Goal: Communication & Community: Answer question/provide support

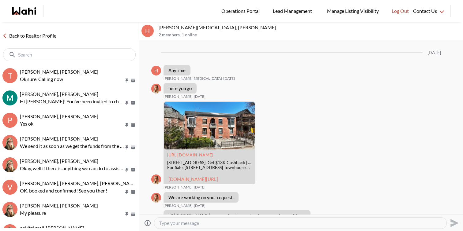
scroll to position [455, 0]
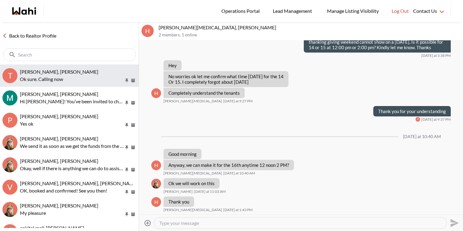
click at [74, 77] on p "Ok sure. Calling now" at bounding box center [72, 79] width 104 height 7
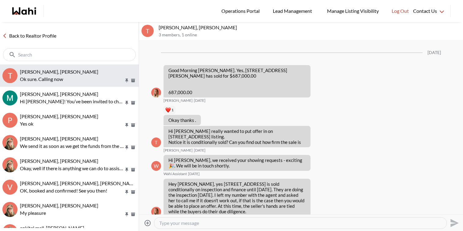
scroll to position [2732, 0]
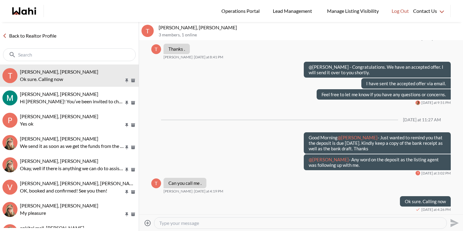
click at [220, 221] on textarea "Type your message" at bounding box center [300, 223] width 282 height 6
type textarea "W"
type textarea "Hey Tanya, we need to get the deposit in today. Pls let me know once you know s…"
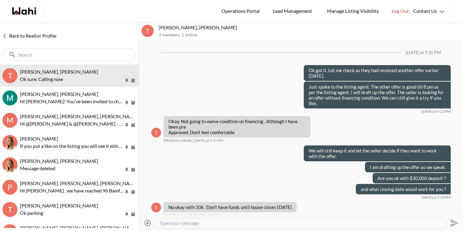
scroll to position [374, 0]
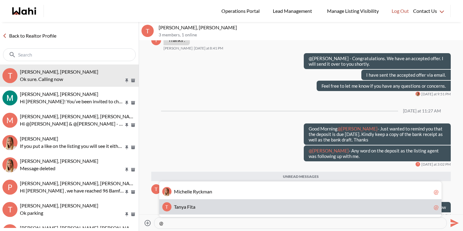
click at [199, 210] on span "T a n y a F i t a" at bounding box center [302, 207] width 257 height 6
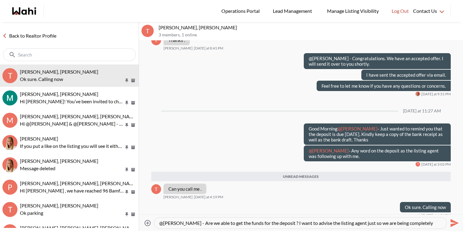
scroll to position [6, 0]
drag, startPoint x: 284, startPoint y: 223, endPoint x: 334, endPoint y: 243, distance: 53.6
click at [334, 231] on html "Logged In: Faraz Log out Operations Portal Lead Management Manage Listing Visib…" at bounding box center [231, 115] width 463 height 231
type textarea "@[PERSON_NAME] - Are we able to get the funds for the deposit ?"
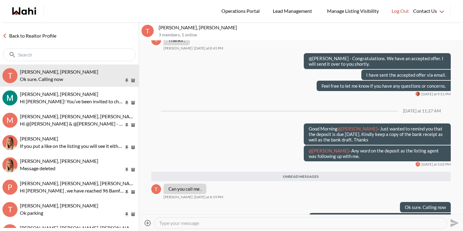
scroll to position [371, 0]
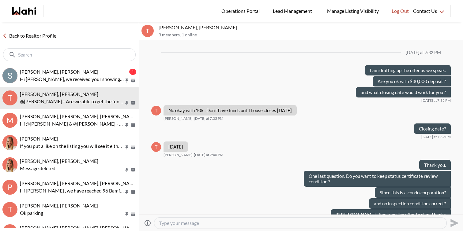
scroll to position [279, 0]
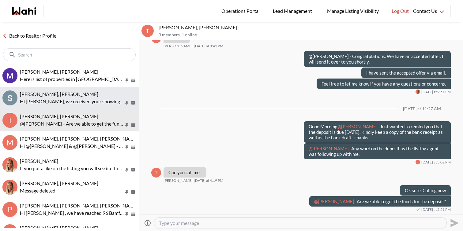
click at [80, 92] on div "Scott Seiling, Faraz" at bounding box center [78, 94] width 116 height 6
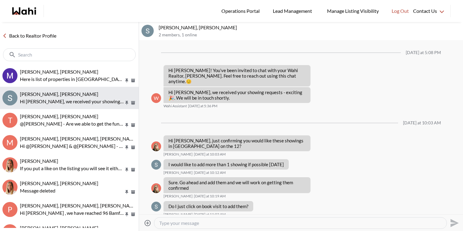
scroll to position [254, 0]
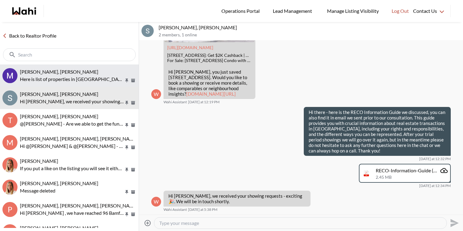
click at [84, 76] on p "Here is list of properties in [GEOGRAPHIC_DATA] under 500k [URL][DOMAIN_NAME]" at bounding box center [72, 79] width 104 height 7
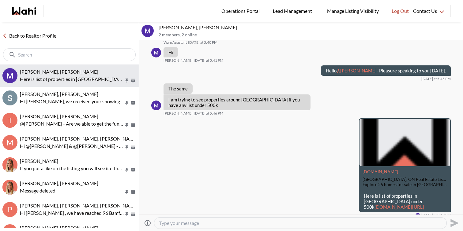
scroll to position [96, 0]
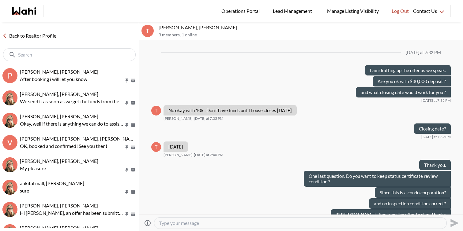
scroll to position [279, 0]
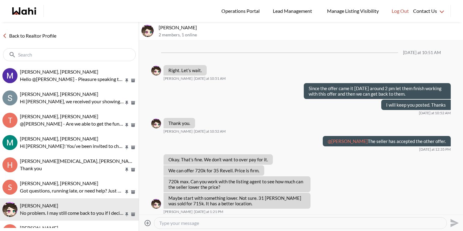
scroll to position [411, 0]
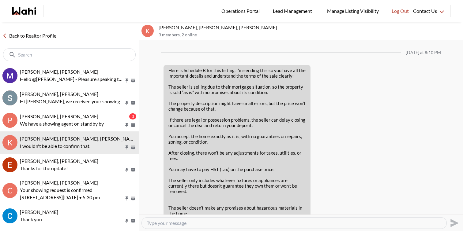
scroll to position [969, 0]
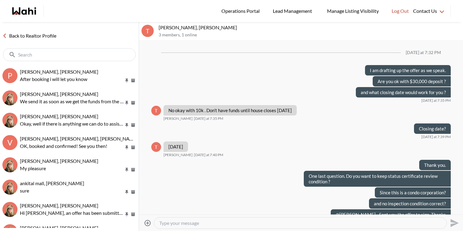
scroll to position [279, 0]
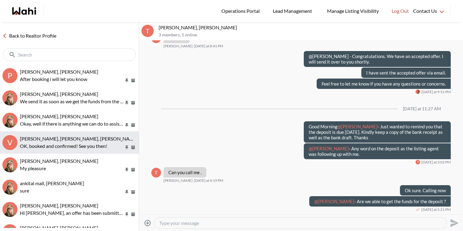
click at [82, 140] on span "Volodymyr Vozniak, Barbara, Khalid, Alicia" at bounding box center [99, 139] width 159 height 6
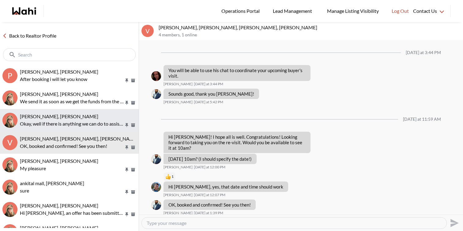
click at [85, 121] on p "Okay, well if there is anything we can do to assist or any info we can gather f…" at bounding box center [72, 123] width 104 height 7
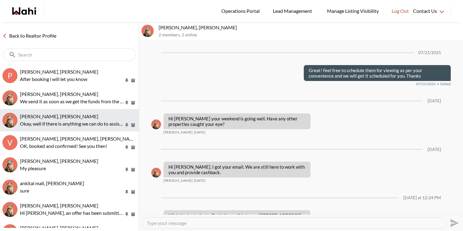
scroll to position [579, 0]
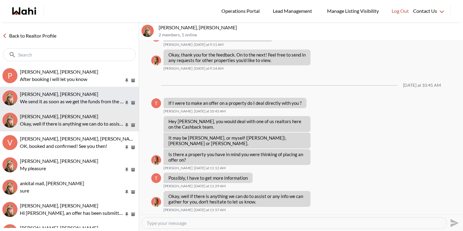
click at [84, 99] on p "We send it as soon as we get the funds from the listing brokerage" at bounding box center [72, 101] width 104 height 7
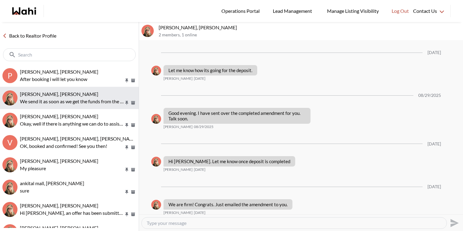
scroll to position [941, 0]
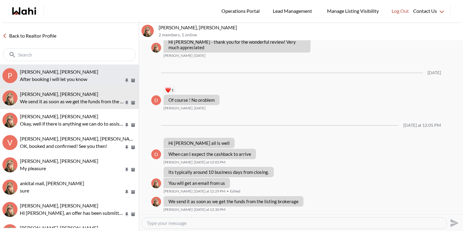
click at [85, 79] on p "After booking i will let you know" at bounding box center [72, 79] width 104 height 7
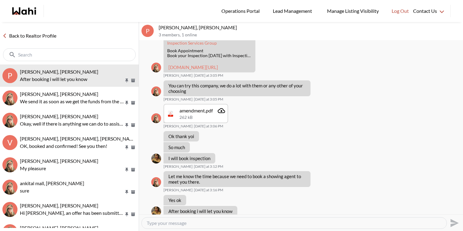
scroll to position [421, 0]
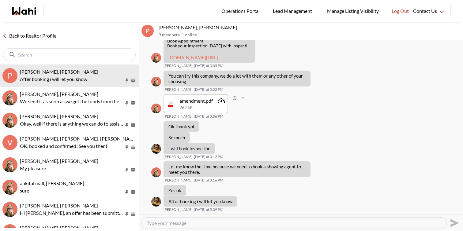
click at [219, 101] on icon "Attachment" at bounding box center [221, 100] width 7 height 7
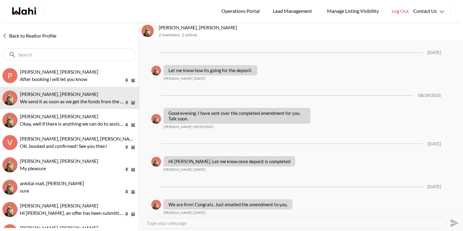
scroll to position [941, 0]
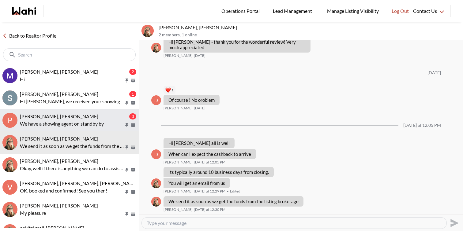
click at [69, 120] on div "Puja Mandal, Barbara, Behnam 3 We have a showing agent on standby by" at bounding box center [78, 121] width 116 height 14
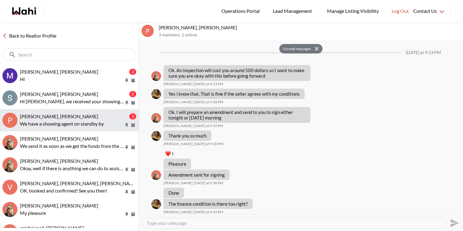
scroll to position [486, 0]
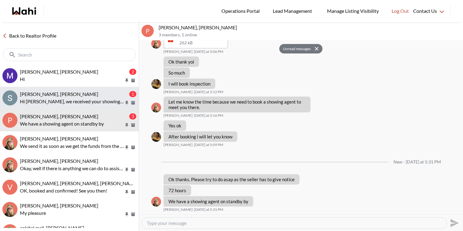
click at [97, 104] on p "Hi Scott, we received your showing requests - exciting 🎉 . We will be in touch …" at bounding box center [72, 101] width 104 height 7
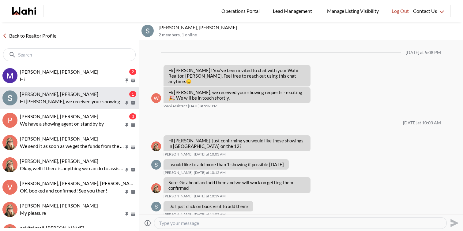
scroll to position [294, 0]
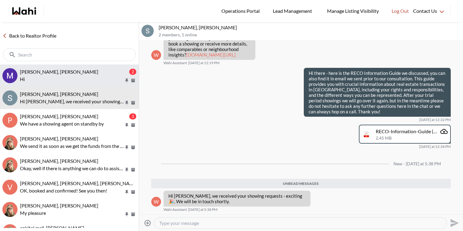
click at [49, 77] on p "Hi" at bounding box center [72, 79] width 104 height 7
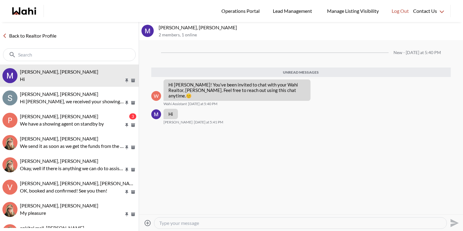
click at [205, 222] on textarea "Type your message" at bounding box center [300, 223] width 282 height 6
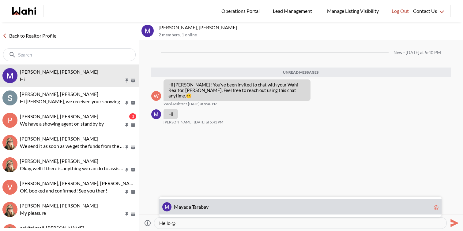
click at [208, 208] on span "y" at bounding box center [207, 207] width 2 height 6
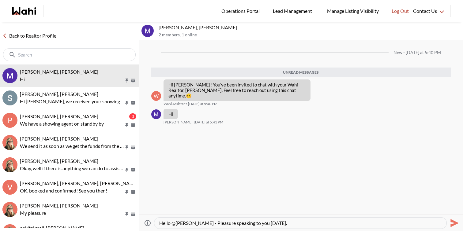
type textarea "Hello @Mayada Tarabay - Pleasure speaking to you today."
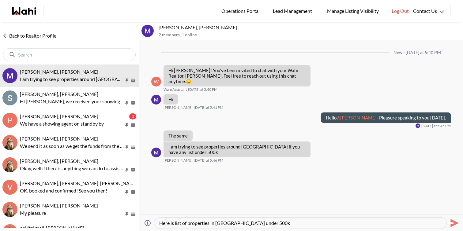
paste textarea "https://wahi.com/links/VPu0b-s67LaYWuqq9IRE7"
type textarea "Here is list of properties in Oshawa under 500k https://wahi.com/links/VPu0b-s6…"
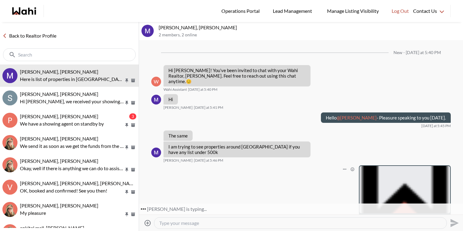
scroll to position [47, 0]
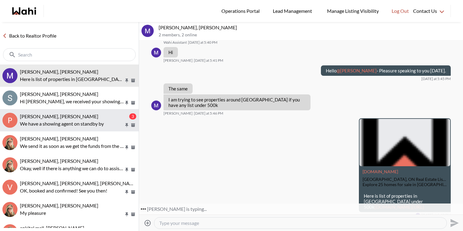
click at [105, 118] on div "[PERSON_NAME], [PERSON_NAME]" at bounding box center [74, 117] width 108 height 6
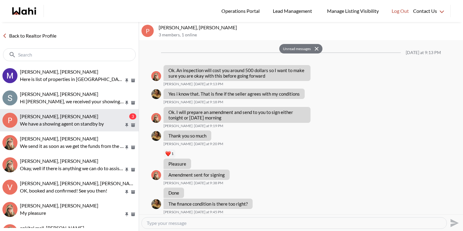
scroll to position [486, 0]
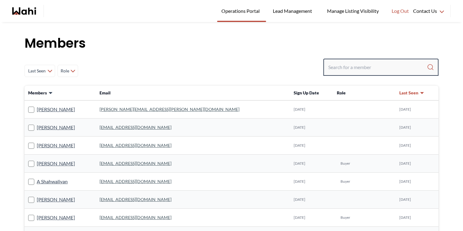
click at [351, 64] on input "Search input" at bounding box center [377, 67] width 99 height 11
paste input "[EMAIL_ADDRESS][DOMAIN_NAME]"
type input "mayada914@gmail.com"
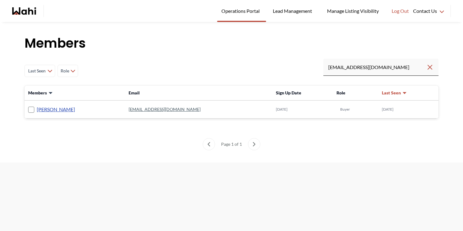
click at [64, 109] on link "[PERSON_NAME]" at bounding box center [56, 110] width 38 height 8
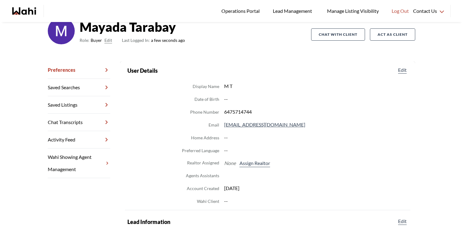
scroll to position [60, 0]
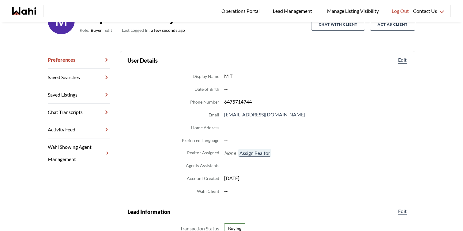
click at [251, 151] on button "Assign Realtor" at bounding box center [254, 153] width 33 height 8
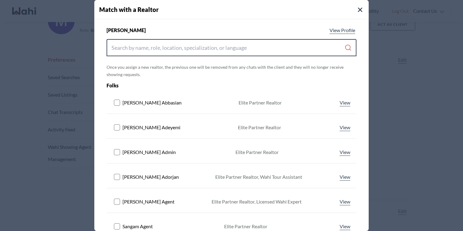
click at [203, 48] on input "Search input" at bounding box center [227, 47] width 233 height 11
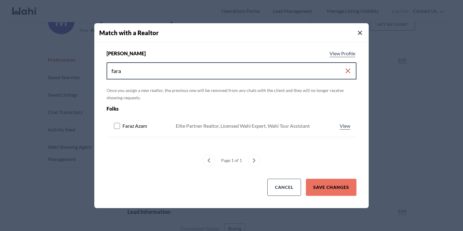
type input "fara"
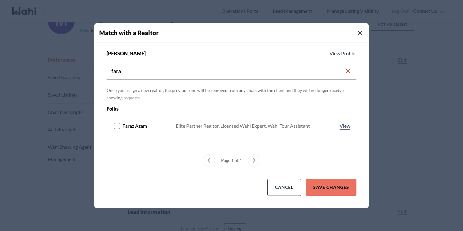
click at [118, 125] on rect at bounding box center [117, 126] width 6 height 6
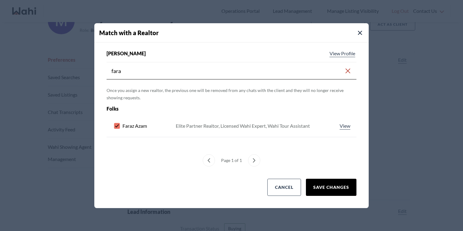
click at [334, 186] on button "Save Changes" at bounding box center [331, 187] width 51 height 17
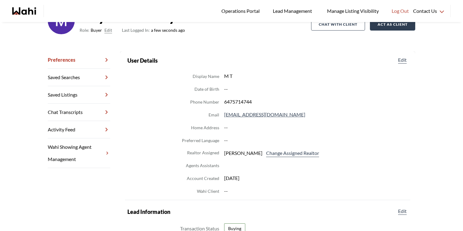
click at [391, 26] on button "Act as Client" at bounding box center [392, 24] width 45 height 12
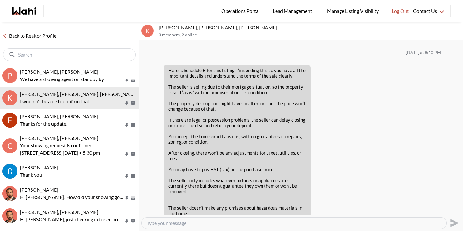
scroll to position [969, 0]
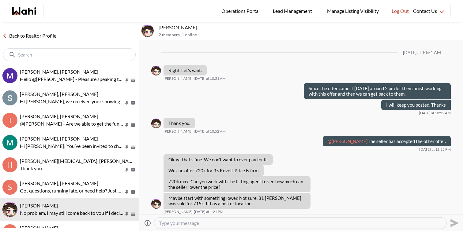
scroll to position [411, 0]
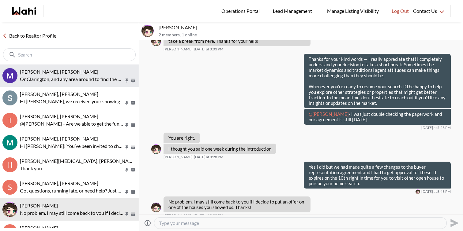
click at [80, 82] on p "Or Clarington, and any area around to find the best price with best home" at bounding box center [72, 79] width 104 height 7
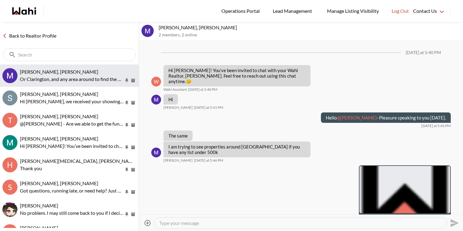
scroll to position [71, 0]
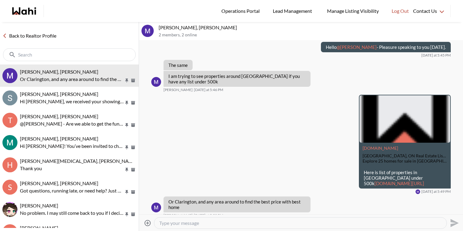
click at [190, 222] on textarea "Type your message" at bounding box center [300, 223] width 282 height 6
paste textarea "[URL][DOMAIN_NAME]"
type textarea "[URL][DOMAIN_NAME]"
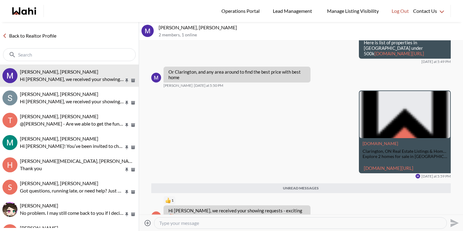
scroll to position [215, 0]
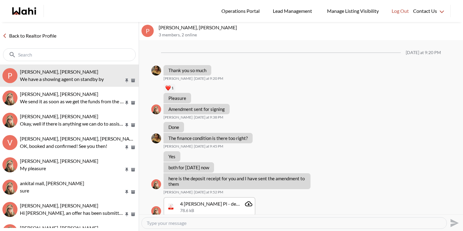
scroll to position [396, 0]
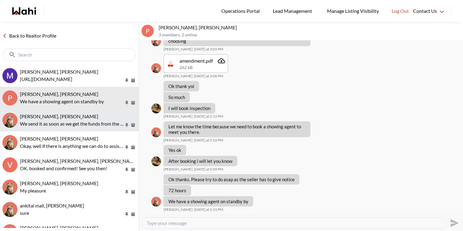
click at [73, 124] on p "We send it as soon as we get the funds from the listing brokerage" at bounding box center [72, 123] width 104 height 7
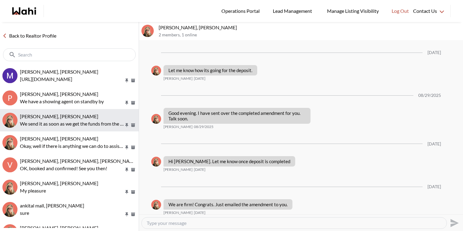
scroll to position [941, 0]
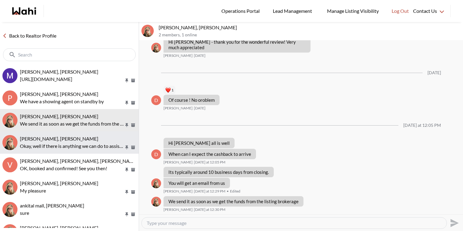
click at [66, 148] on p "Okay, well if there is anything we can do to assist or any info we can gather f…" at bounding box center [72, 146] width 104 height 7
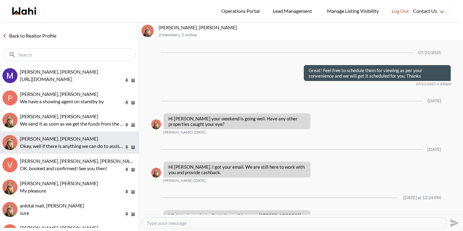
scroll to position [579, 0]
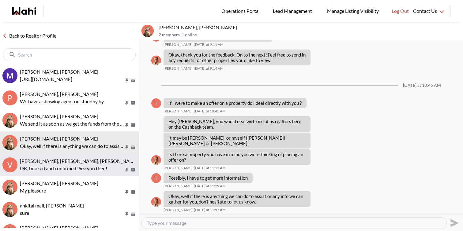
click at [67, 160] on span "Volodymyr Vozniak, Barbara, Khalid, Alicia" at bounding box center [99, 161] width 159 height 6
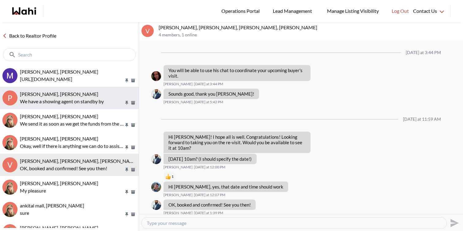
click at [83, 90] on button "P Puja Mandal, Barbara, Behnam We have a showing agent on standby by" at bounding box center [69, 98] width 139 height 22
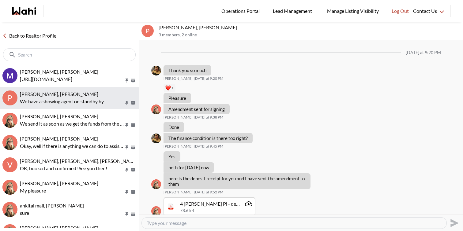
scroll to position [396, 0]
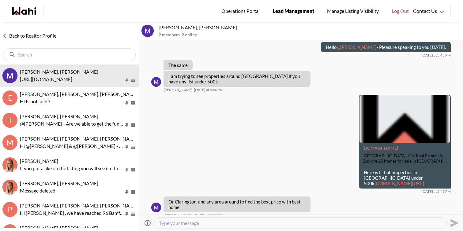
scroll to position [104, 0]
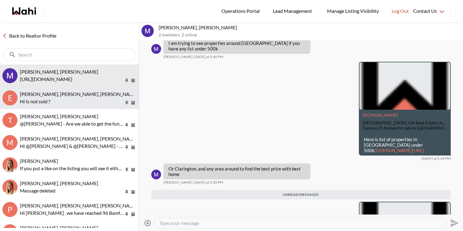
click at [74, 95] on span "Erik Odegaard, Margarita Haimov, Michelle" at bounding box center [79, 94] width 118 height 6
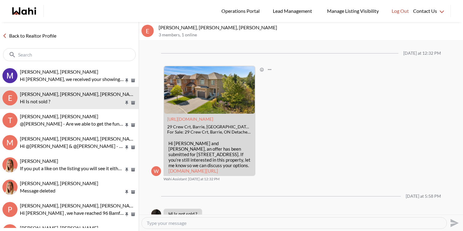
scroll to position [737, 0]
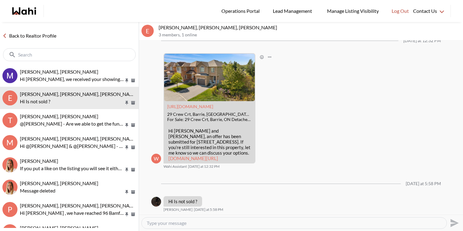
click at [203, 156] on link "wahi.com/ca/en/real-estate/on/simcoe/barrie/29-crew-crt-barrie-l4n5s4-ontario" at bounding box center [193, 159] width 50 height 6
click at [178, 222] on textarea "Type your message" at bounding box center [294, 223] width 295 height 6
type textarea "@"
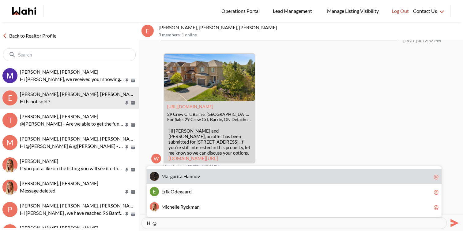
click at [169, 173] on div "M a r g a r i t a H a i m o v @" at bounding box center [294, 176] width 295 height 15
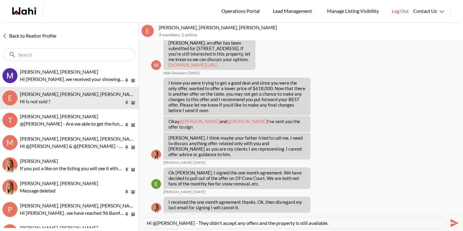
scroll to position [219, 0]
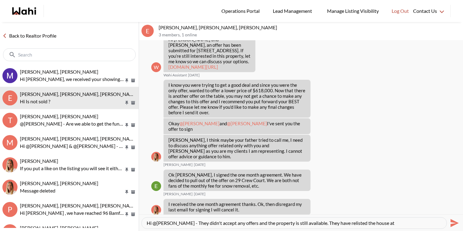
click at [358, 224] on textarea "Hi @Margarita Haimov - They didn't accept any offers and the property is still …" at bounding box center [294, 223] width 295 height 6
drag, startPoint x: 396, startPoint y: 223, endPoint x: 412, endPoint y: 223, distance: 16.2
click at [412, 223] on textarea "Hi @Margarita Haimov - They didn't accept any offers and the property is still …" at bounding box center [294, 223] width 295 height 6
type textarea "Hi @Margarita Haimov - They didn't accept any offers and the property is still …"
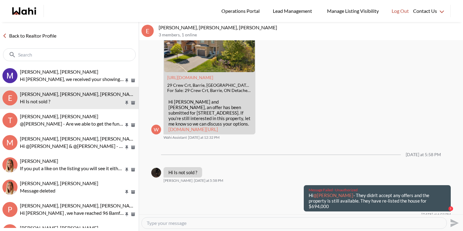
drag, startPoint x: 436, startPoint y: 207, endPoint x: 307, endPoint y: 202, distance: 128.3
click at [307, 202] on div "Message Failed · Unauthorized Hi @Margarita Haimov - They didn't accept any off…" at bounding box center [377, 199] width 147 height 26
copy p "Hi @Margarita Haimov - They didn't accept any offers and the property is still …"
click at [316, 224] on textarea "Type your message" at bounding box center [294, 223] width 295 height 6
paste textarea "Hi @Margarita Haimov - They didn't accept any offers and the property is still …"
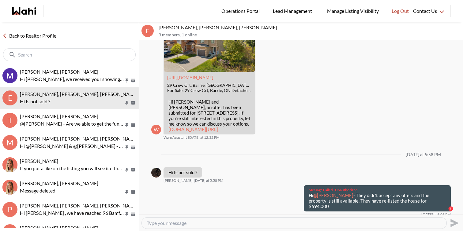
type textarea "Hi @Margarita Haimov - They didn't accept any offers and the property is still …"
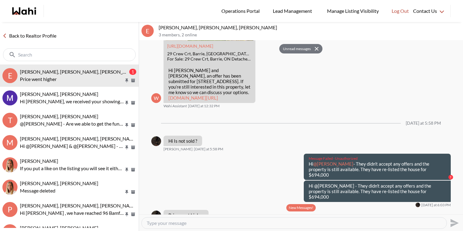
scroll to position [801, 0]
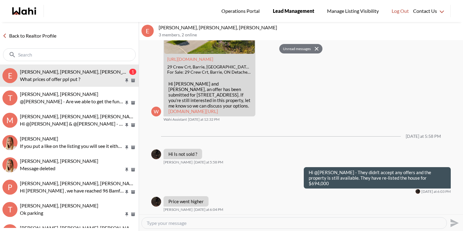
scroll to position [771, 0]
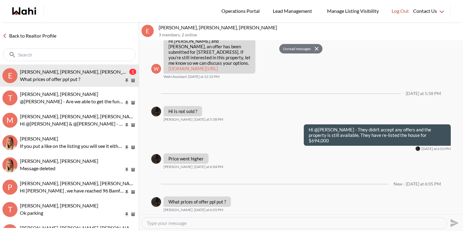
click at [179, 224] on textarea "Type your message" at bounding box center [294, 223] width 295 height 6
type textarea "Unfortunately we wouldn't know the contents of the offer, only the # of offers …"
click at [342, 224] on textarea "Unfortunately we wouldn't know the contents of the offer, only the # of offers …" at bounding box center [294, 223] width 295 height 6
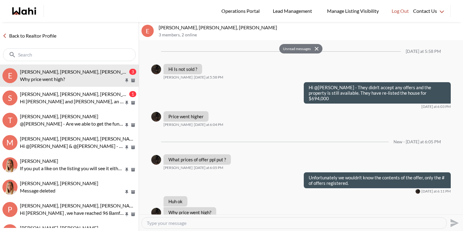
scroll to position [824, 0]
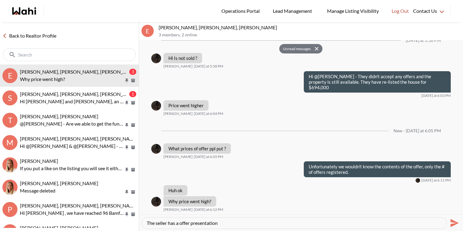
click at [168, 222] on textarea "The seller has a offer presentation" at bounding box center [294, 223] width 295 height 6
drag, startPoint x: 230, startPoint y: 222, endPoint x: 338, endPoint y: 223, distance: 108.1
click at [338, 223] on textarea "The sellers had undlisted earlier with a has a offer presentation" at bounding box center [294, 223] width 295 height 6
click at [188, 224] on textarea "The sellers had undlisted earlier with a offer date" at bounding box center [294, 223] width 295 height 6
click at [265, 223] on textarea "The sellers had under listed earlier with a offer date" at bounding box center [294, 223] width 295 height 6
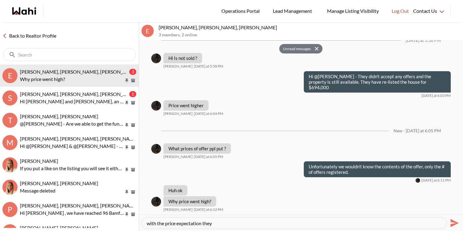
scroll to position [0, 0]
click at [409, 223] on textarea "The sellers had under listed earlier with a offer date and since they didn't ge…" at bounding box center [294, 223] width 295 height 6
click at [403, 222] on textarea "The sellers had under listed earlier with a offer date and since they didn't ge…" at bounding box center [294, 223] width 295 height 6
paste textarea "initially listed the property below market value with an offer date, but after …"
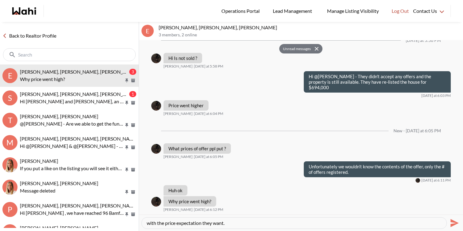
type textarea "The sellers initially listed the property below market value with an offer date…"
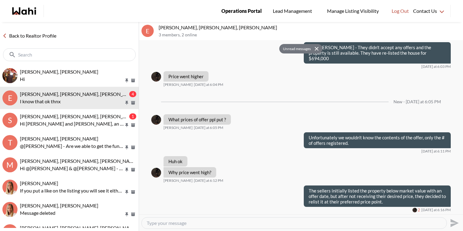
scroll to position [872, 0]
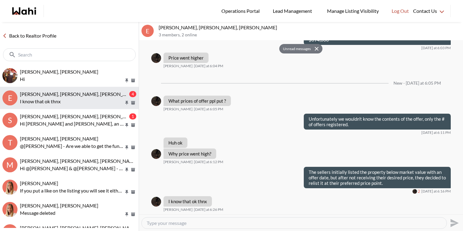
click at [109, 102] on p "I know that ok thnx" at bounding box center [72, 101] width 104 height 7
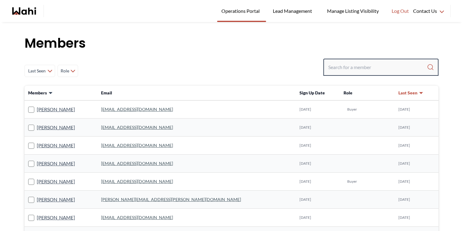
click at [354, 65] on input "Search input" at bounding box center [377, 67] width 99 height 11
paste input "[EMAIL_ADDRESS][DOMAIN_NAME]"
type input "[EMAIL_ADDRESS][DOMAIN_NAME]"
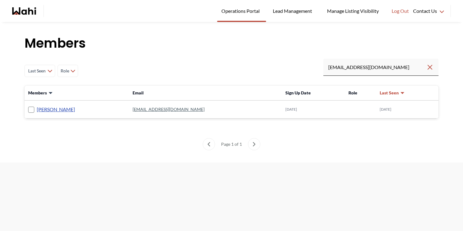
click at [62, 111] on link "[PERSON_NAME]" at bounding box center [56, 110] width 38 height 8
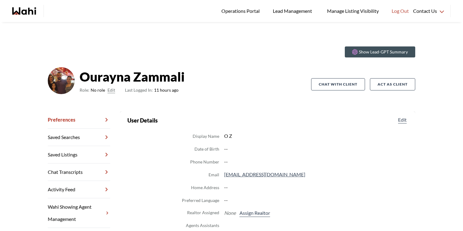
click at [115, 90] on div "Role: No role Edit Last Logged In: 11 hours ago" at bounding box center [132, 90] width 105 height 7
click at [112, 90] on button "Edit" at bounding box center [111, 90] width 8 height 7
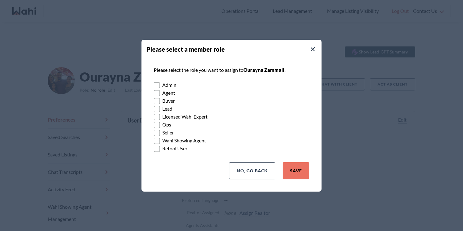
click at [165, 103] on label "Buyer" at bounding box center [232, 101] width 156 height 8
click at [154, 101] on input "Buyer" at bounding box center [154, 99] width 0 height 4
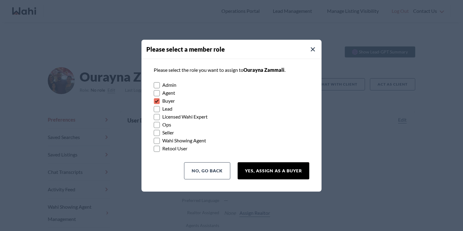
click at [261, 169] on button "Yes, Assign as a Buyer" at bounding box center [274, 171] width 72 height 17
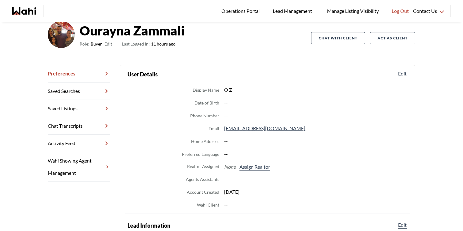
scroll to position [47, 0]
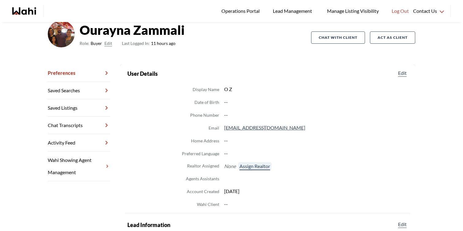
click at [261, 169] on button "Assign Realtor" at bounding box center [254, 167] width 33 height 8
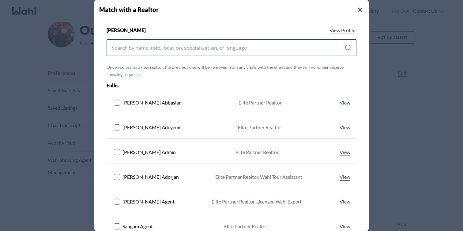
click at [212, 51] on input "Search input" at bounding box center [227, 47] width 233 height 11
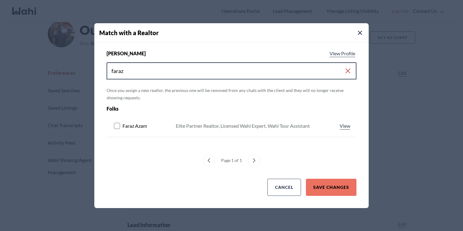
type input "faraz"
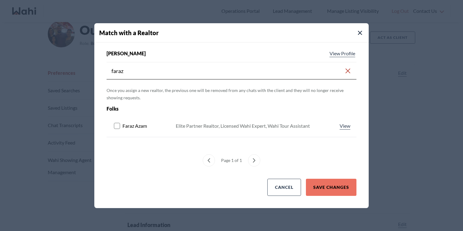
click at [117, 128] on rect at bounding box center [117, 126] width 6 height 6
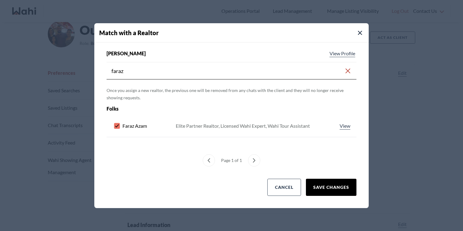
click at [348, 184] on button "Save Changes" at bounding box center [331, 187] width 51 height 17
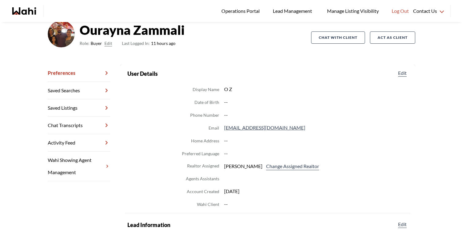
click at [96, 128] on link "Chat Transcripts" at bounding box center [79, 125] width 62 height 17
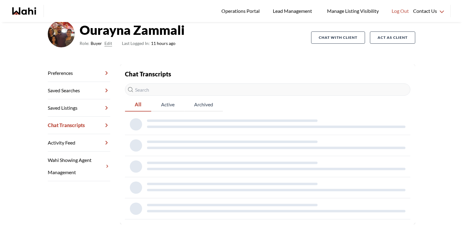
scroll to position [22, 0]
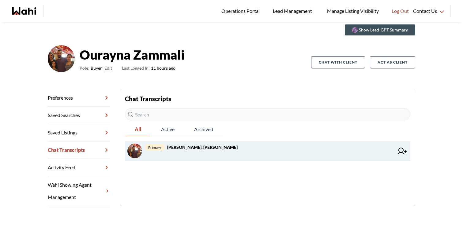
click at [229, 148] on span "primary Ourayna Zammali, Faraz" at bounding box center [268, 147] width 249 height 7
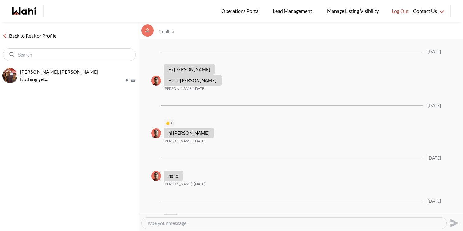
scroll to position [1706, 0]
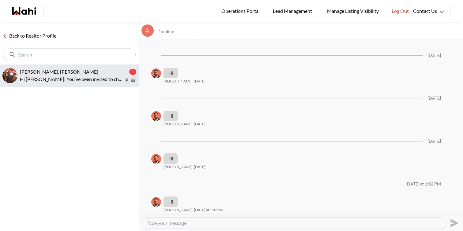
click at [88, 72] on div "[PERSON_NAME], [PERSON_NAME]" at bounding box center [74, 72] width 108 height 6
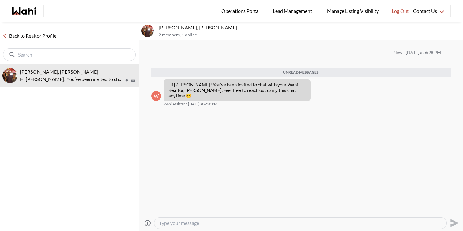
click at [43, 32] on link "Back to Realtor Profile" at bounding box center [29, 36] width 59 height 8
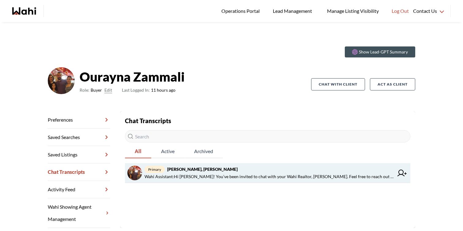
click at [209, 181] on link "primary Ourayna Zammali, Faraz Wahi Assistant : Hi Ourayna! You’ve been invited…" at bounding box center [267, 173] width 285 height 20
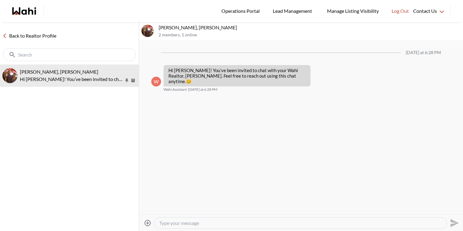
click at [191, 218] on div at bounding box center [300, 223] width 292 height 11
click at [191, 225] on textarea "Type your message" at bounding box center [300, 223] width 282 height 6
type textarea "Hi"
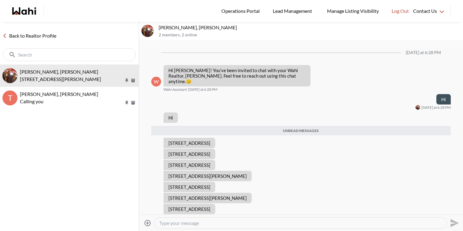
scroll to position [24, 0]
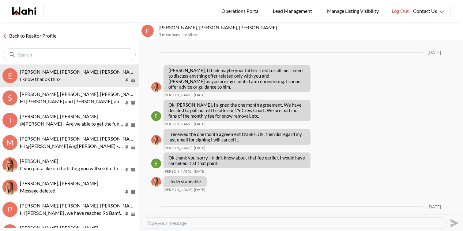
scroll to position [602, 0]
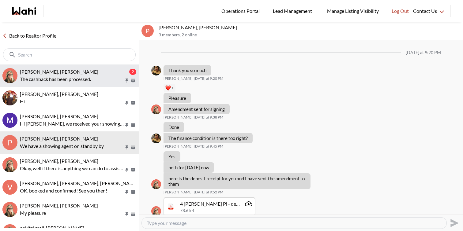
scroll to position [396, 0]
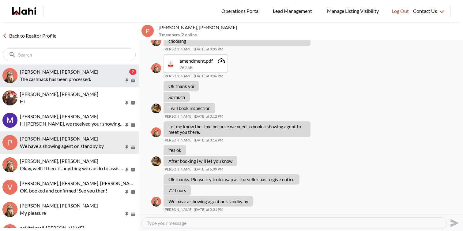
click at [79, 72] on div "[PERSON_NAME], [PERSON_NAME]" at bounding box center [74, 72] width 108 height 6
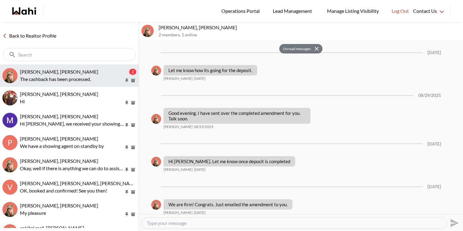
scroll to position [995, 0]
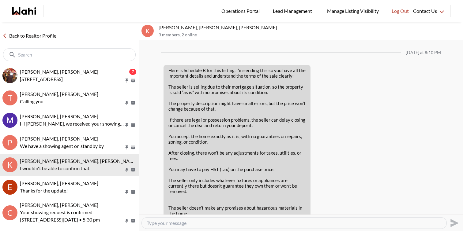
scroll to position [969, 0]
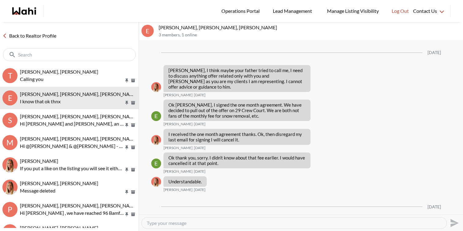
scroll to position [602, 0]
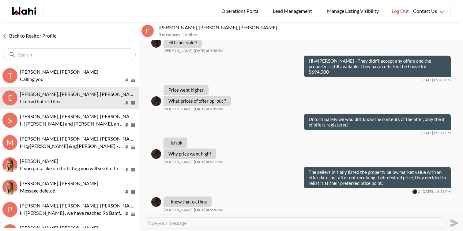
click at [168, 223] on textarea "Type your message" at bounding box center [294, 223] width 295 height 6
type textarea "My Pleasure"
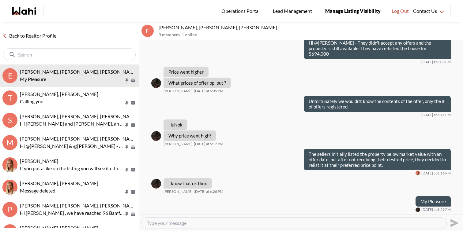
scroll to position [620, 0]
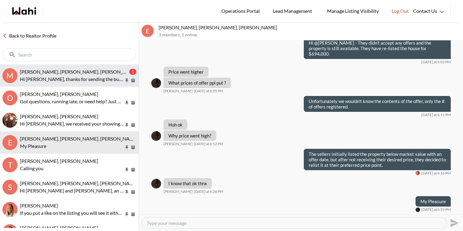
click at [52, 71] on span "Michael Man, Maria Odejar, Michelle" at bounding box center [79, 72] width 118 height 6
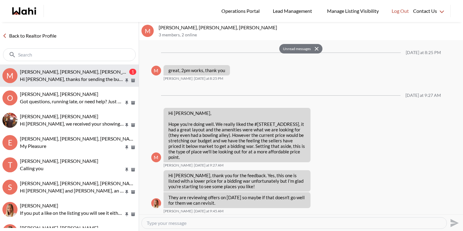
scroll to position [861, 0]
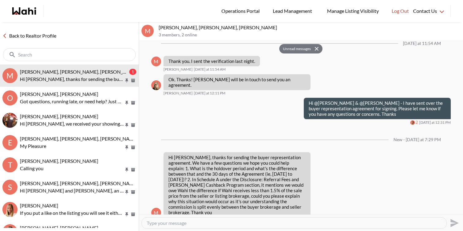
click at [230, 218] on div at bounding box center [294, 223] width 305 height 11
click at [237, 225] on textarea "Type your message" at bounding box center [294, 223] width 295 height 6
type textarea "H"
click at [353, 223] on textarea "Hi Michael, the hold over period is for property we introduce you to/show you t…" at bounding box center [294, 223] width 295 height 6
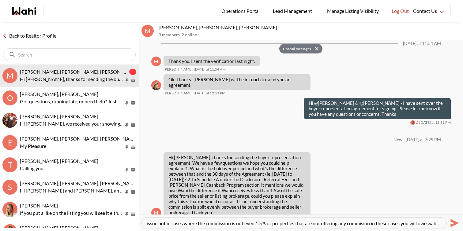
click at [410, 223] on textarea "Hi Michael, the hold over period is for property we introduce you to/show you t…" at bounding box center [294, 223] width 295 height 6
click at [434, 223] on textarea "Hi Michael, the hold over period is for property we introduce you to/show you t…" at bounding box center [294, 223] width 295 height 6
click at [374, 223] on textarea "Hi Michael, the hold over period is for property we introduce you to/show you t…" at bounding box center [294, 223] width 295 height 6
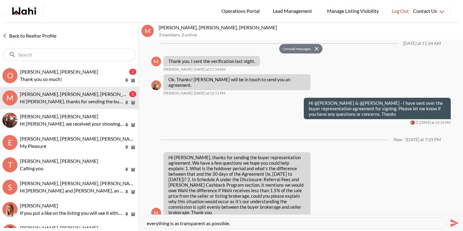
paste textarea "The holdover period applies only to properties that we introduce or show you th…"
type textarea "Hi Michael, The holdover period applies only to properties that we introduce or…"
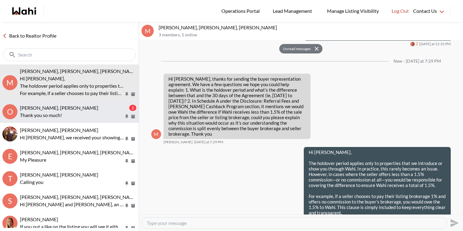
click at [79, 111] on div "Ourayna Zammali, Shannel, Faraz 2 Thank you so much!" at bounding box center [78, 112] width 116 height 14
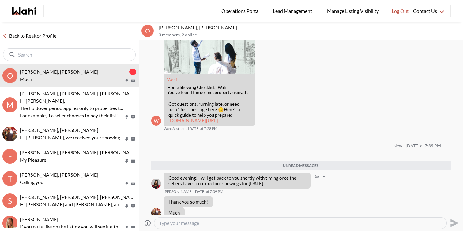
scroll to position [179, 0]
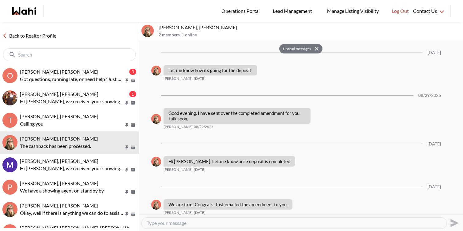
scroll to position [995, 0]
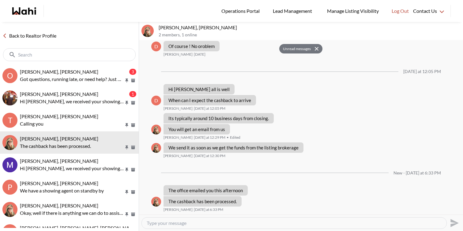
click at [77, 66] on button "O [PERSON_NAME], [PERSON_NAME] 3 Got questions, running late, or need help? Jus…" at bounding box center [69, 76] width 139 height 22
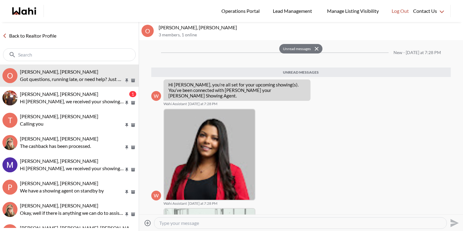
scroll to position [101, 0]
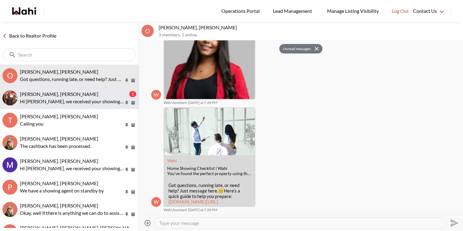
click at [81, 94] on div "[PERSON_NAME], [PERSON_NAME]" at bounding box center [74, 94] width 108 height 6
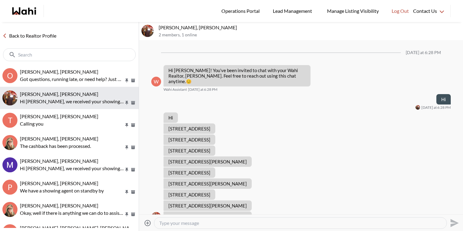
scroll to position [73, 0]
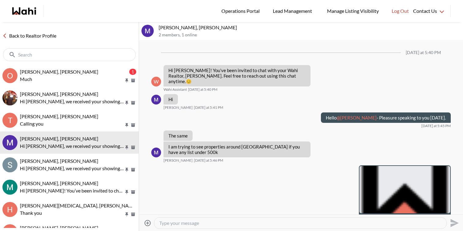
scroll to position [215, 0]
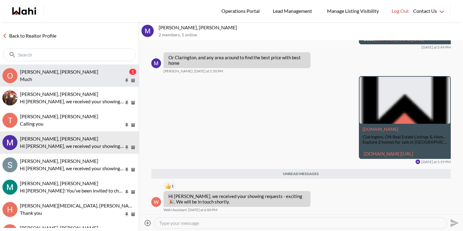
click at [88, 78] on p "Much" at bounding box center [72, 79] width 104 height 7
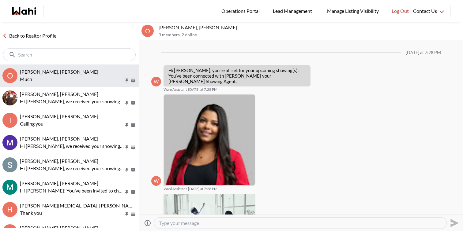
scroll to position [196, 0]
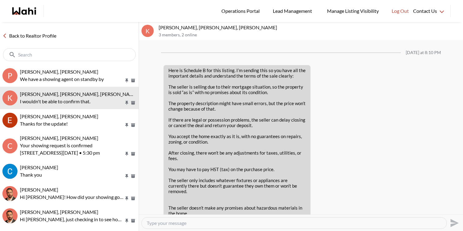
scroll to position [969, 0]
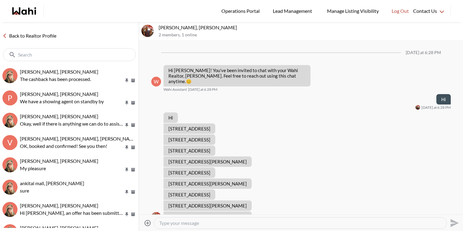
scroll to position [33, 0]
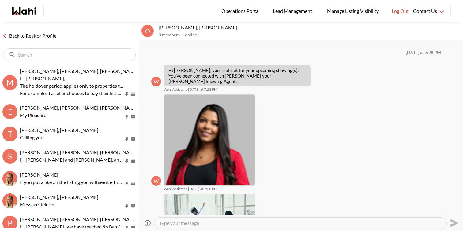
scroll to position [149, 0]
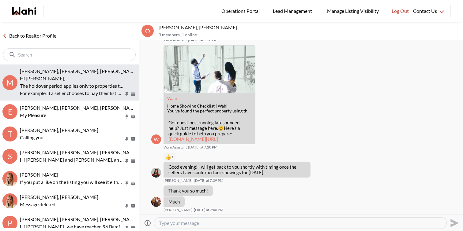
click at [92, 69] on span "Michael Man, Maria Odejar, Michelle" at bounding box center [79, 71] width 118 height 6
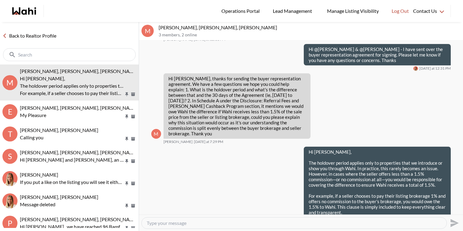
scroll to position [809, 0]
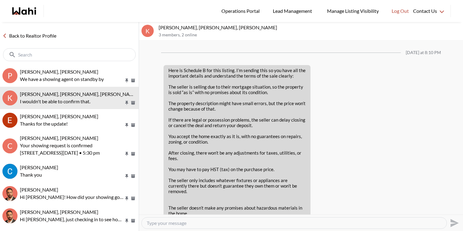
scroll to position [969, 0]
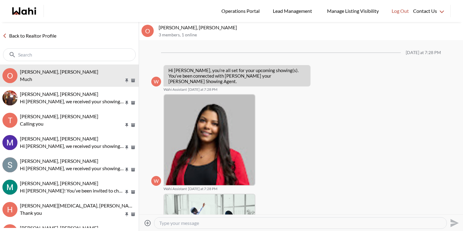
scroll to position [149, 0]
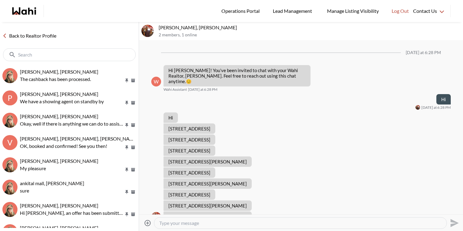
scroll to position [33, 0]
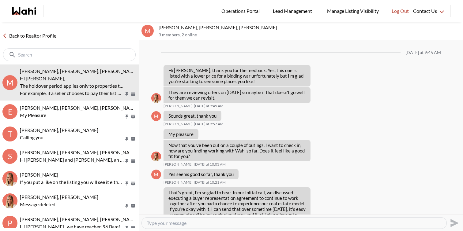
scroll to position [809, 0]
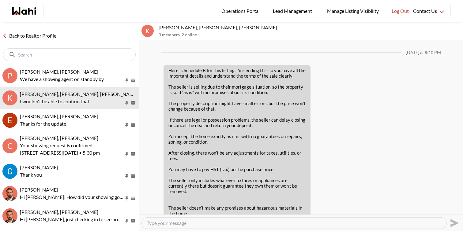
scroll to position [969, 0]
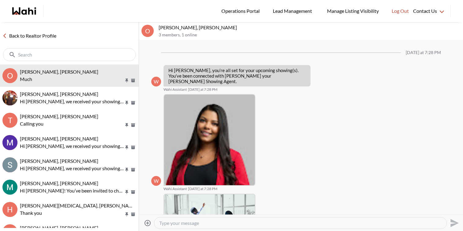
scroll to position [149, 0]
